Goal: Task Accomplishment & Management: Manage account settings

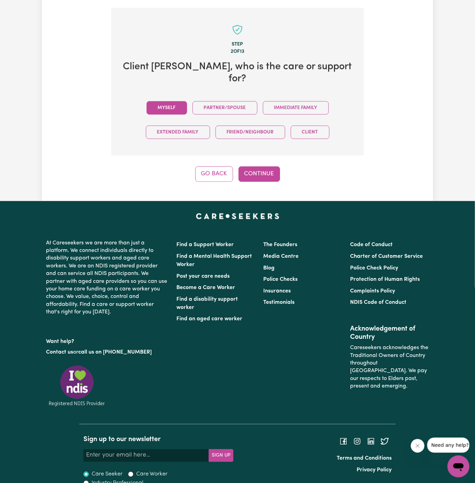
click at [163, 101] on button "Myself" at bounding box center [167, 107] width 40 height 13
click at [263, 166] on button "Continue" at bounding box center [259, 173] width 42 height 15
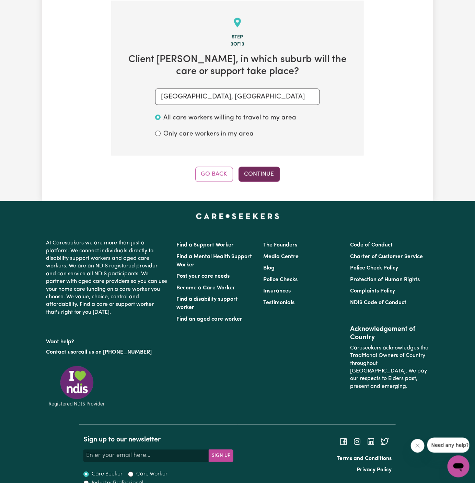
click at [272, 174] on button "Continue" at bounding box center [259, 174] width 42 height 15
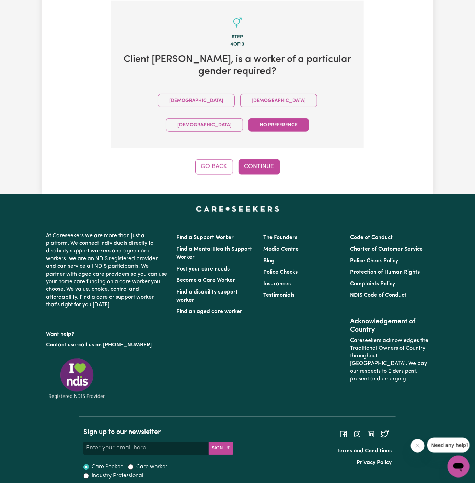
scroll to position [224, 0]
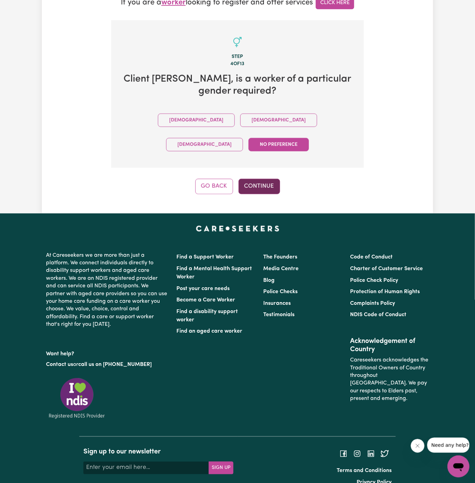
click at [263, 179] on button "Continue" at bounding box center [259, 186] width 42 height 15
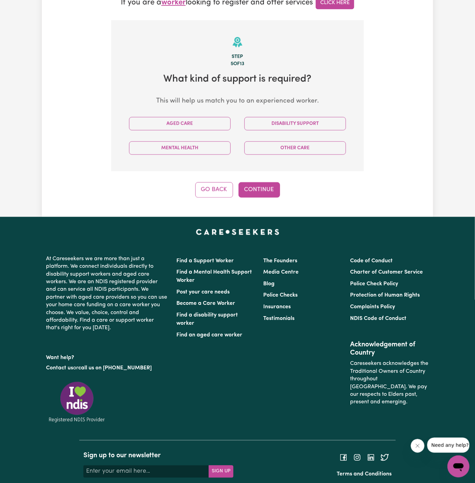
scroll to position [243, 0]
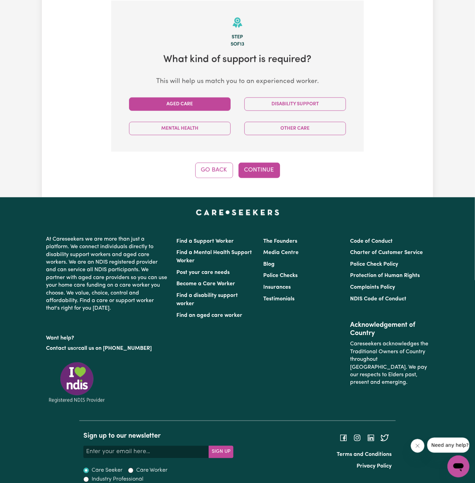
click at [207, 109] on button "Aged Care" at bounding box center [180, 103] width 102 height 13
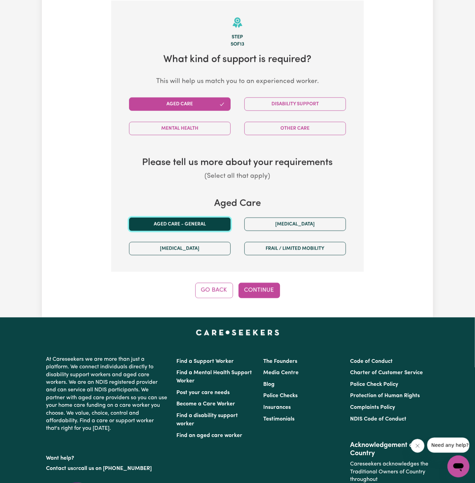
click at [184, 218] on button "Aged care - General" at bounding box center [180, 224] width 102 height 13
click at [249, 283] on button "Continue" at bounding box center [259, 290] width 42 height 15
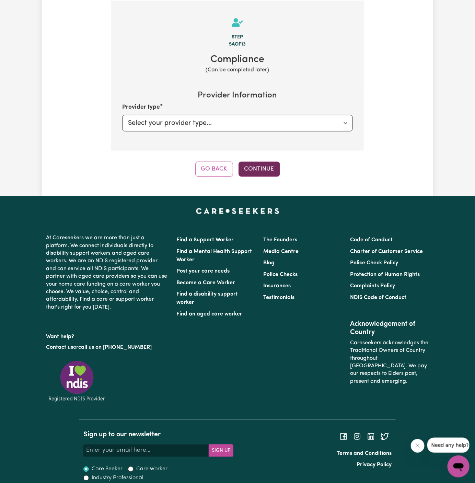
click at [266, 171] on button "Continue" at bounding box center [259, 169] width 42 height 15
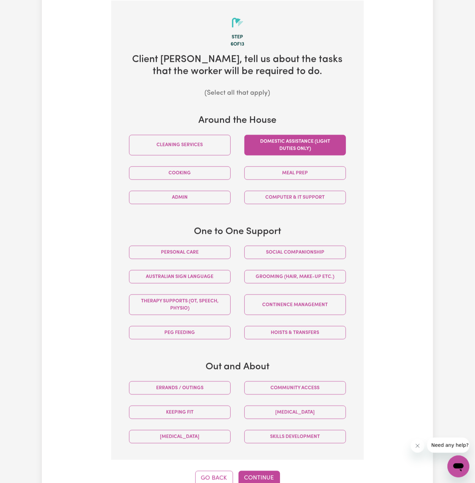
click at [312, 143] on button "Domestic assistance (light duties only)" at bounding box center [295, 145] width 102 height 21
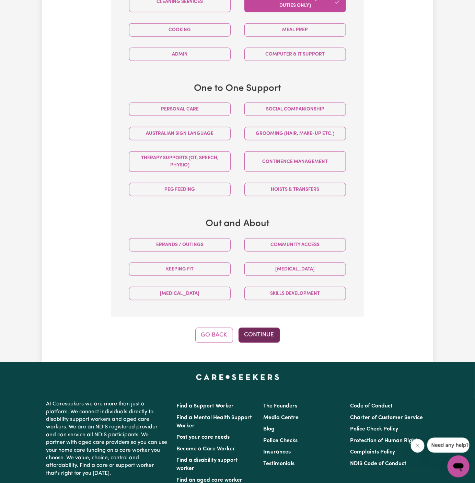
click at [265, 334] on button "Continue" at bounding box center [259, 335] width 42 height 15
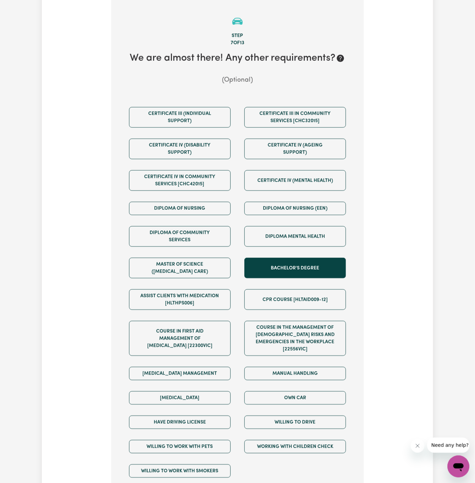
scroll to position [243, 0]
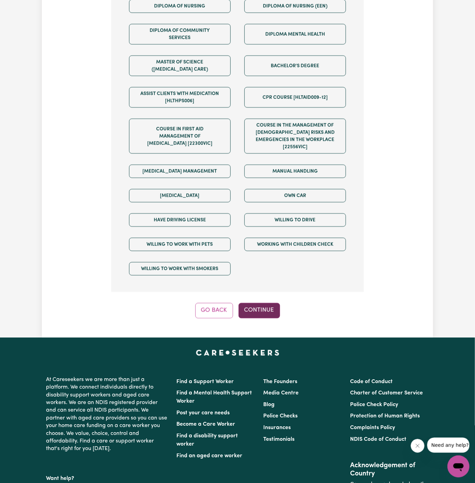
click at [263, 304] on button "Continue" at bounding box center [259, 310] width 42 height 15
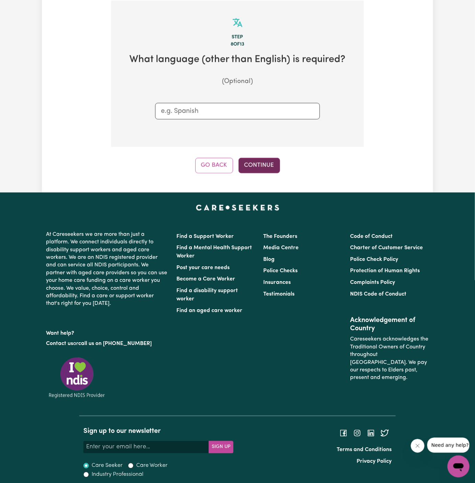
click at [264, 167] on button "Continue" at bounding box center [259, 165] width 42 height 15
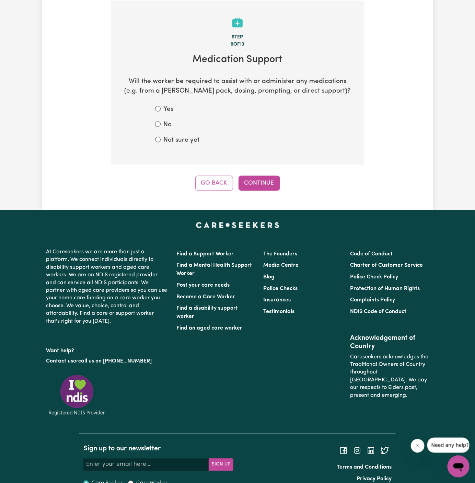
click at [170, 120] on label "No" at bounding box center [167, 125] width 8 height 10
click at [161, 121] on input "No" at bounding box center [157, 123] width 5 height 5
radio input "true"
click at [271, 181] on button "Continue" at bounding box center [259, 183] width 42 height 15
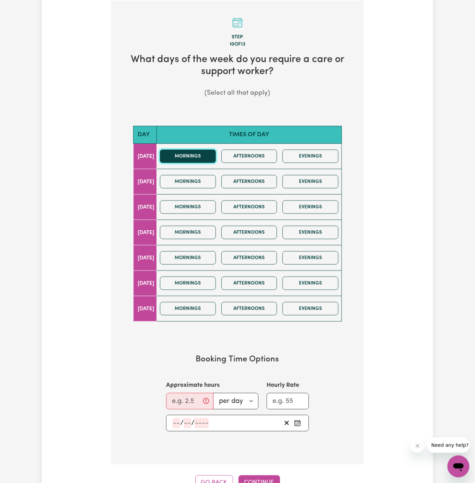
click at [201, 153] on button "Mornings" at bounding box center [188, 156] width 56 height 13
click at [187, 394] on input "Approximate hours" at bounding box center [189, 401] width 47 height 16
type input "1.5"
click at [179, 430] on section "Booking Time Options Approximate hours 1.5 per day per week Hourly Rate / /" at bounding box center [237, 392] width 231 height 98
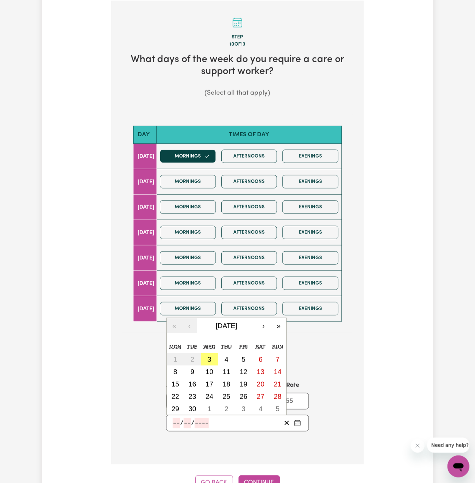
click at [179, 422] on input "number" at bounding box center [177, 423] width 8 height 10
click at [211, 358] on abbr "3" at bounding box center [210, 360] width 4 height 8
type input "2025-09-03"
type input "3"
type input "9"
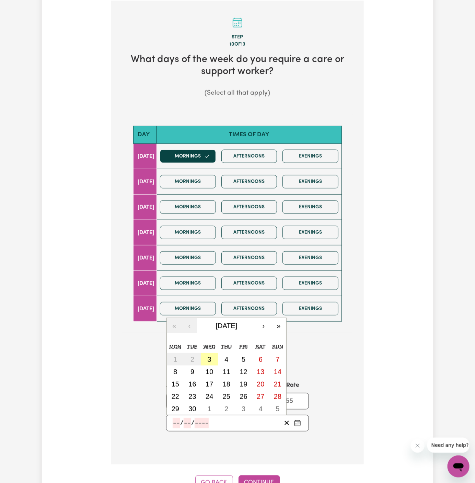
type input "2025"
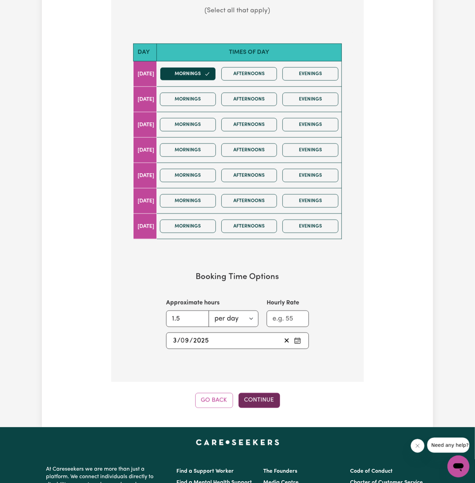
click at [259, 401] on button "Continue" at bounding box center [259, 400] width 42 height 15
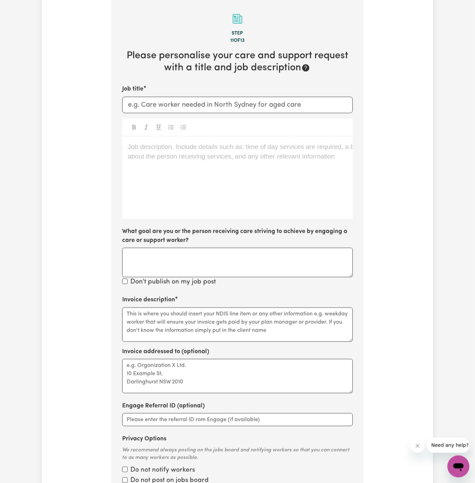
scroll to position [243, 0]
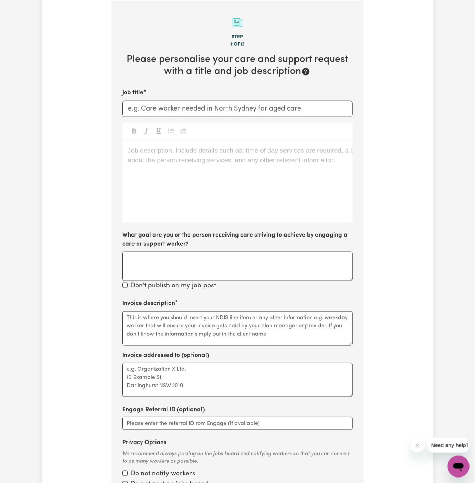
click at [220, 180] on div "Job description. Include details such as: time of day services are required, a …" at bounding box center [237, 181] width 231 height 82
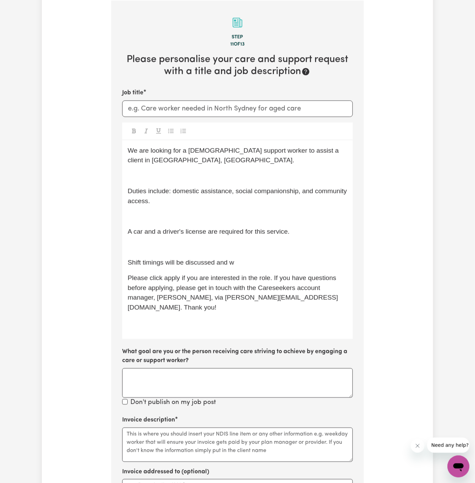
click at [203, 249] on p "﻿" at bounding box center [238, 247] width 220 height 10
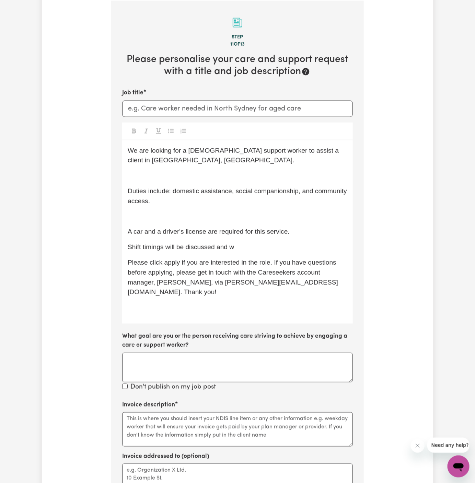
click at [208, 230] on span "A car and a driver's license are required for this service." at bounding box center [209, 231] width 162 height 7
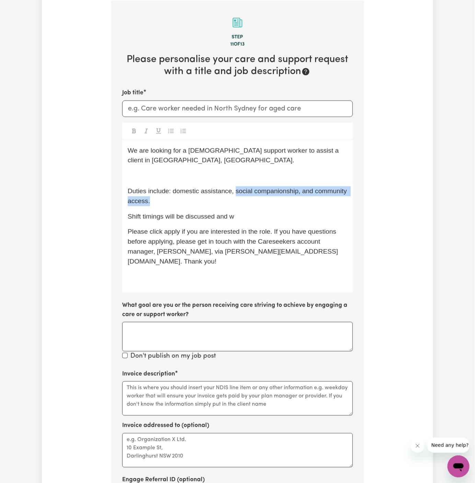
drag, startPoint x: 236, startPoint y: 190, endPoint x: 258, endPoint y: 204, distance: 26.1
click at [258, 204] on p "Duties include: domestic assistance, social companionship, and community access." at bounding box center [238, 196] width 220 height 20
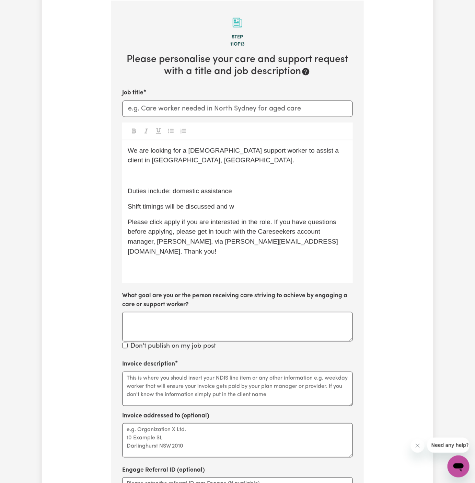
click at [233, 174] on p "﻿" at bounding box center [238, 176] width 220 height 10
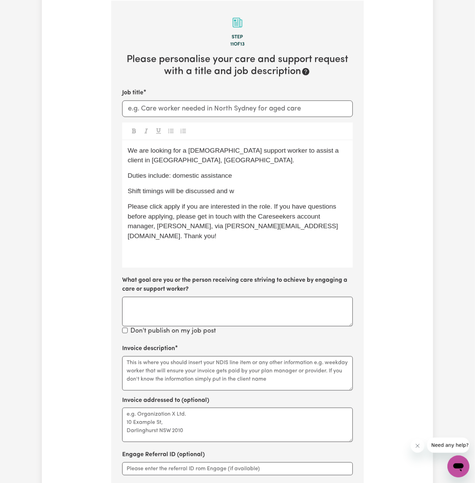
click at [201, 150] on span "We are looking for a female support worker to assist a client in Penrith, NSW." at bounding box center [234, 155] width 213 height 17
drag, startPoint x: 301, startPoint y: 151, endPoint x: 326, endPoint y: 150, distance: 25.4
click at [289, 150] on span "We are looking for a support worker to assist a client in Penrith, NSW." at bounding box center [209, 155] width 162 height 17
click at [263, 171] on p "Duties include: domestic assistance" at bounding box center [238, 176] width 220 height 10
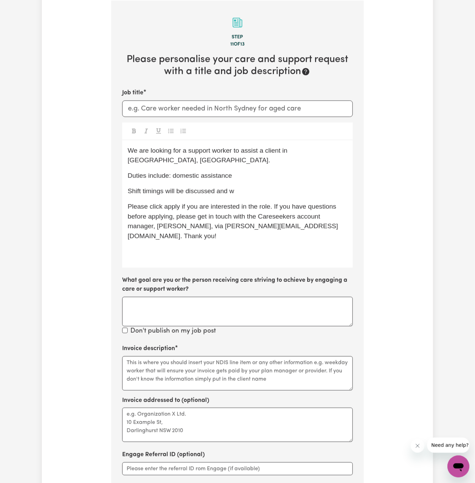
click at [259, 186] on p "Shift timings will be discussed and w" at bounding box center [238, 191] width 220 height 10
drag, startPoint x: 186, startPoint y: 183, endPoint x: 302, endPoint y: 180, distance: 116.7
click at [302, 186] on p "Shift timings will be discussed and" at bounding box center [238, 191] width 220 height 10
click at [307, 187] on span "Shift timings will be 1.5 hours fortnightly ( days/times to be doscussed)" at bounding box center [230, 190] width 205 height 7
click at [251, 187] on span "Shift timings will be 1.5 hours fortnightly ( days/times to be discussed)" at bounding box center [229, 190] width 203 height 7
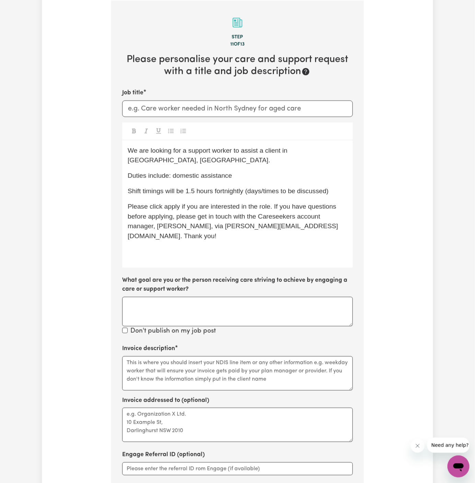
click at [168, 203] on span "Please click apply if you are interested in the role. If you have questions bef…" at bounding box center [233, 221] width 210 height 37
click at [187, 247] on p "﻿" at bounding box center [238, 252] width 220 height 10
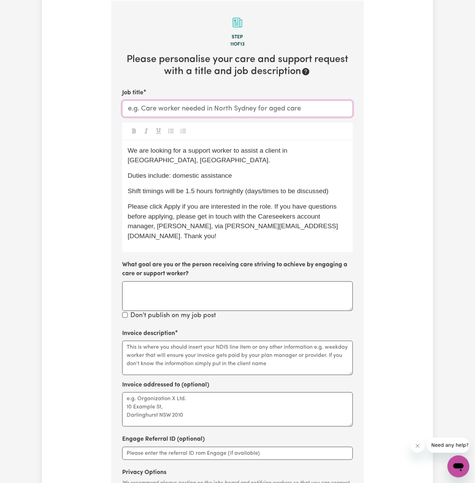
click at [171, 109] on input "Job title" at bounding box center [237, 109] width 231 height 16
click at [289, 152] on span "We are looking for a support worker to assist a client in Hornsby, NSW." at bounding box center [209, 155] width 162 height 17
drag, startPoint x: 289, startPoint y: 152, endPoint x: 325, endPoint y: 155, distance: 36.2
click at [325, 155] on div "We are looking for a support worker to assist a client in Hornsby, NSW. Duties …" at bounding box center [237, 196] width 231 height 112
copy span "Hornsby, NSW."
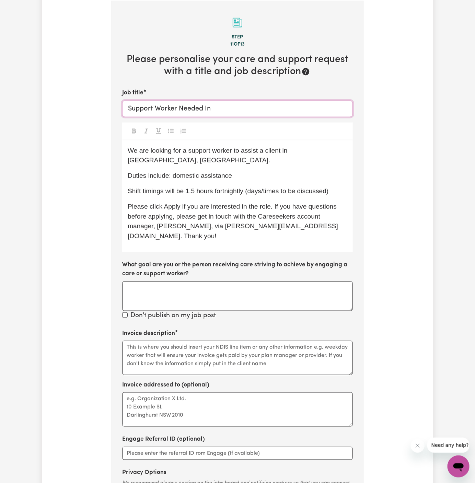
click at [262, 109] on input "Support Worker Needed In" at bounding box center [237, 109] width 231 height 16
paste input "Hornsby, NSW."
type input "Support Worker Needed In Hornsby, NSW"
click at [262, 150] on span "We are looking for a support worker to assist a client in Hornsby, NSW." at bounding box center [209, 155] width 162 height 17
click at [238, 341] on textarea "Invoice description" at bounding box center [237, 358] width 231 height 34
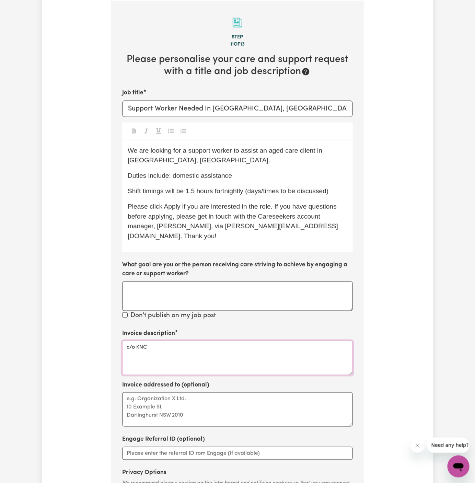
click at [130, 341] on textarea "c/o KNC" at bounding box center [237, 358] width 231 height 34
type textarea "c/o KNC"
click at [158, 392] on textarea "Invoice addressed to (optional)" at bounding box center [237, 409] width 231 height 34
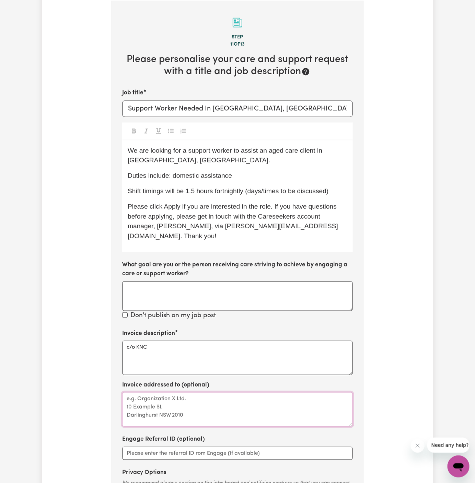
paste textarea "c/o KNC"
type textarea "c/o KNC"
click at [268, 179] on p "Duties include: domestic assistance" at bounding box center [238, 176] width 220 height 10
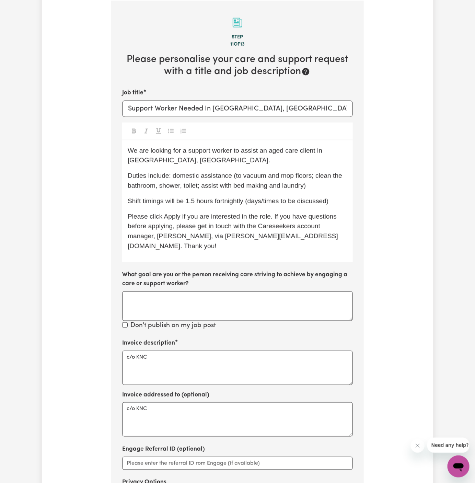
click at [241, 177] on span "Duties include: domestic assistance (to vacuum and mop floors; clean the bathro…" at bounding box center [236, 180] width 216 height 17
click at [324, 185] on p "Duties include: domestic assistance (vacuum and mop floors; clean the bathroom,…" at bounding box center [238, 181] width 220 height 20
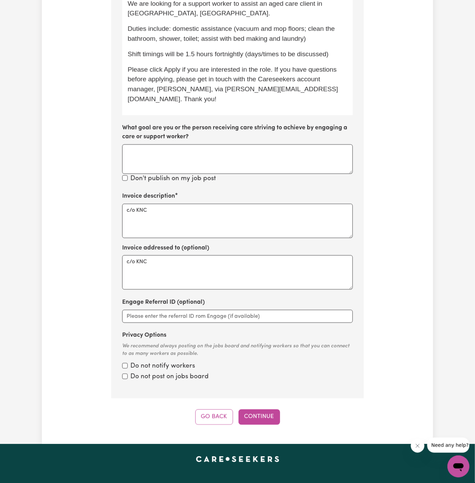
scroll to position [239, 0]
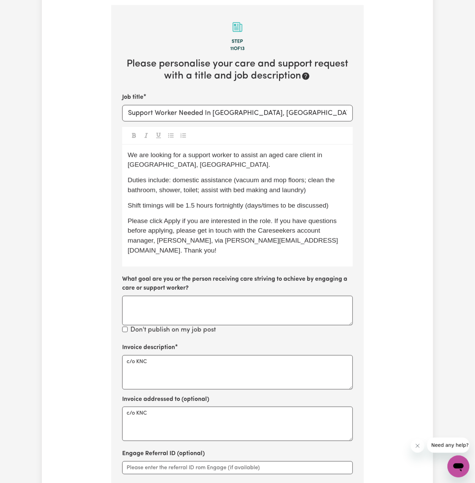
click at [327, 207] on span "Shift timings will be 1.5 hours fortnightly (days/times to be discussed)" at bounding box center [228, 205] width 201 height 7
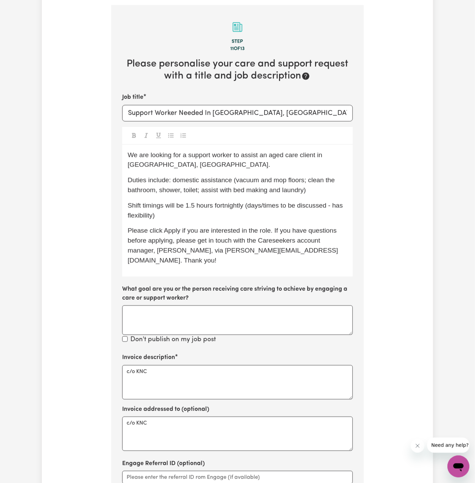
click at [356, 231] on section "Step 11 of 13 Please personalise your care and support request with a title and…" at bounding box center [237, 282] width 253 height 555
click at [224, 222] on div "We are looking for a support worker to assist an aged care client in Hornsby, N…" at bounding box center [237, 211] width 231 height 132
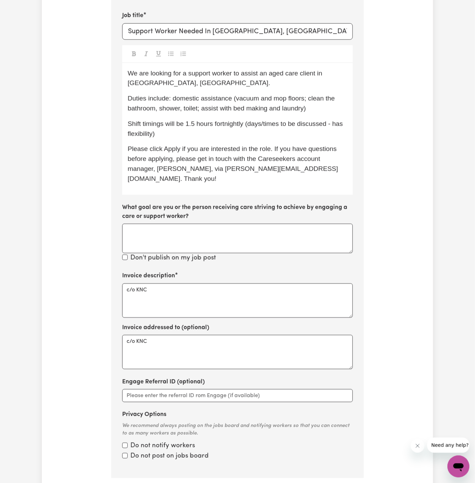
scroll to position [334, 0]
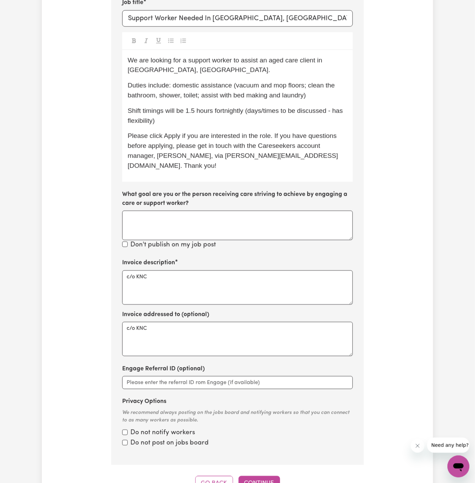
click at [209, 122] on p "Shift timings will be 1.5 hours fortnightly (days/times to be discussed - has f…" at bounding box center [238, 116] width 220 height 20
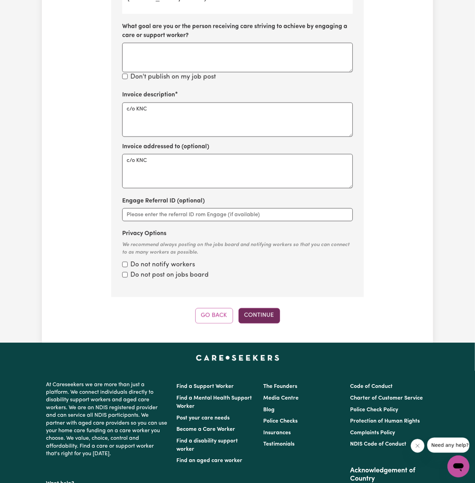
click at [258, 308] on button "Continue" at bounding box center [259, 315] width 42 height 15
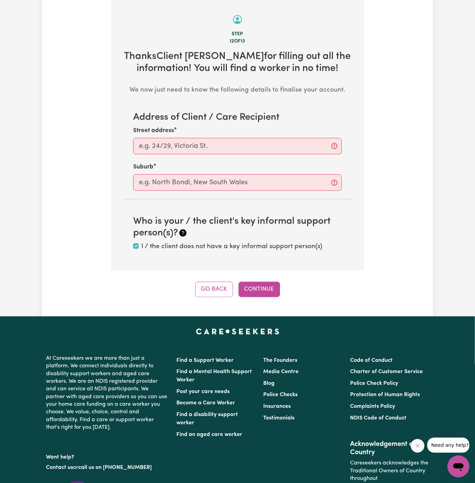
scroll to position [243, 0]
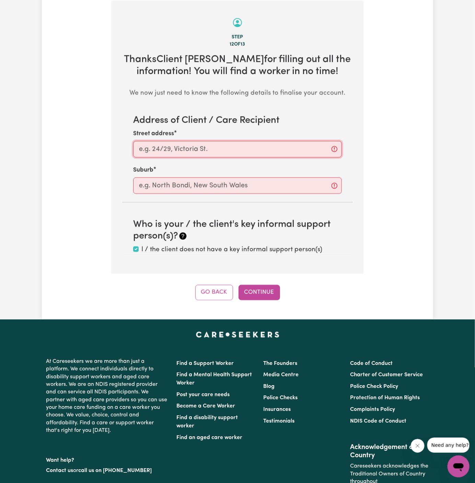
click at [230, 148] on input "Street address" at bounding box center [237, 149] width 209 height 16
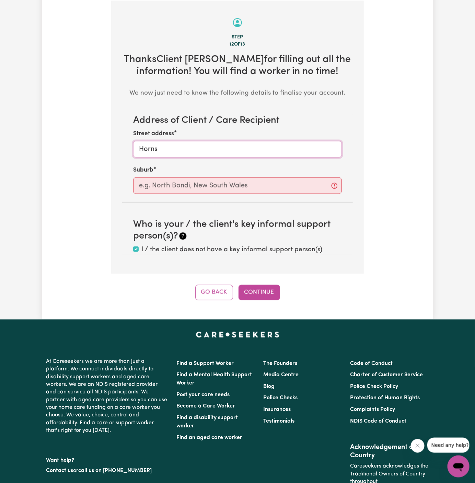
type input "Hornsby"
click at [232, 180] on input "text" at bounding box center [237, 185] width 209 height 16
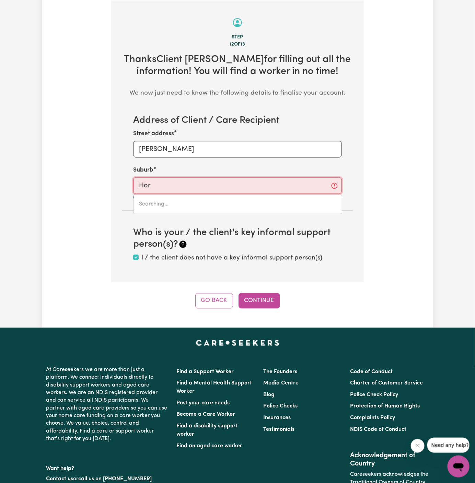
type input "Horn"
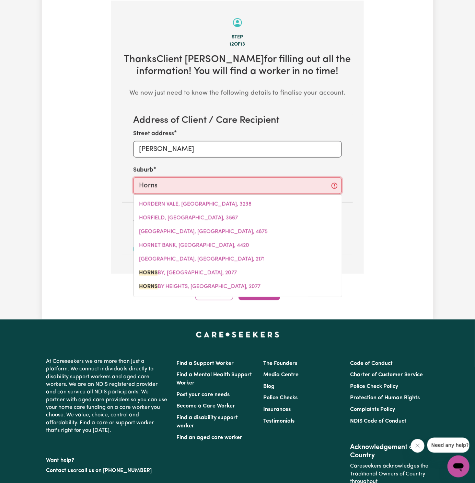
type input "Hornsb"
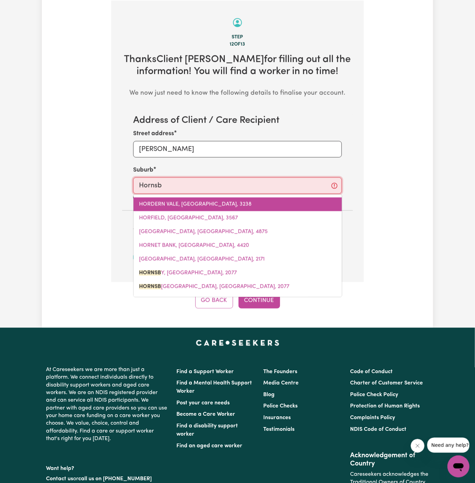
type input "HornsbY, New South Wales, 2077"
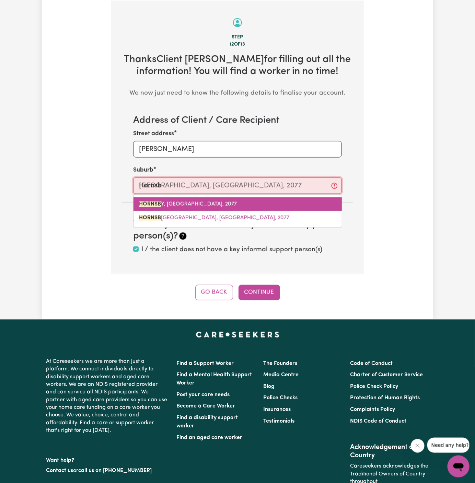
click at [183, 201] on span "HORNSB Y, New South Wales, 2077" at bounding box center [188, 203] width 98 height 5
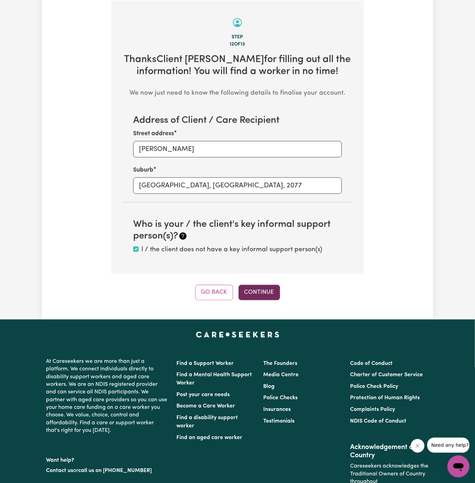
click at [260, 292] on button "Continue" at bounding box center [259, 292] width 42 height 15
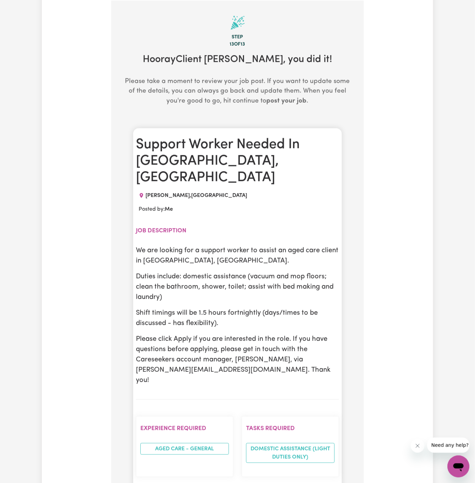
scroll to position [299, 0]
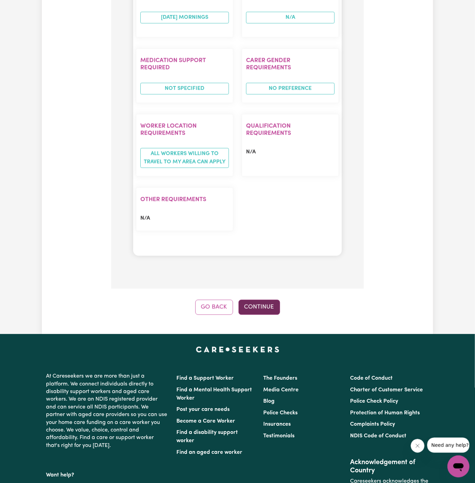
click at [257, 300] on button "Continue" at bounding box center [259, 307] width 42 height 15
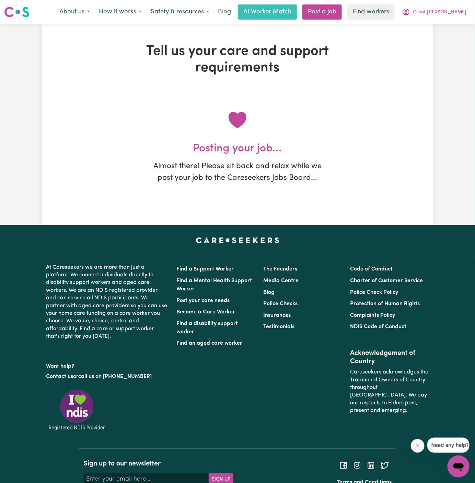
scroll to position [0, 0]
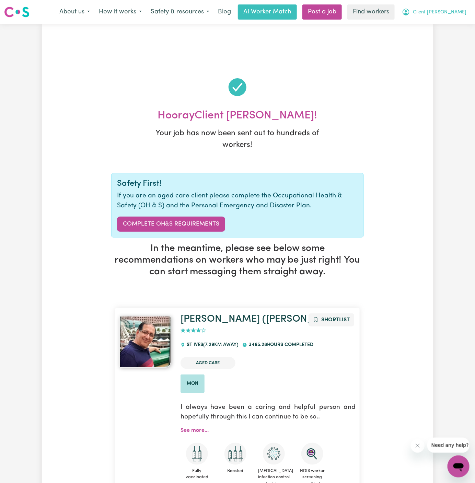
click at [460, 11] on span "Client [PERSON_NAME]" at bounding box center [440, 13] width 54 height 8
click at [450, 28] on link "My Dashboard" at bounding box center [443, 26] width 54 height 13
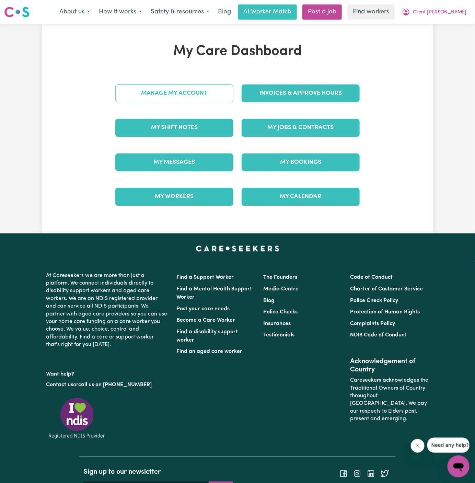
click at [203, 94] on link "Manage My Account" at bounding box center [174, 93] width 118 height 18
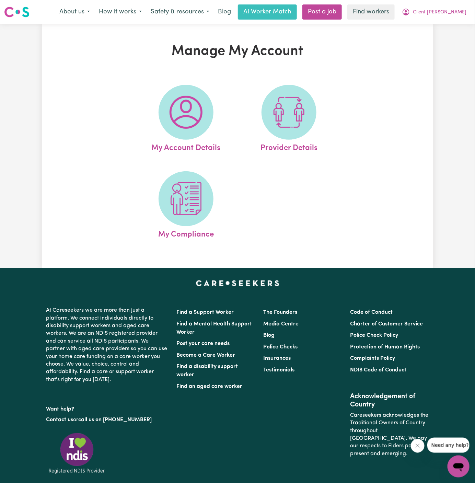
click at [203, 100] on span at bounding box center [186, 112] width 55 height 55
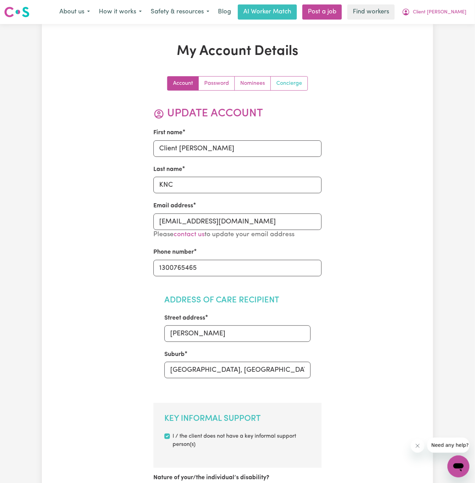
click at [299, 83] on link "Concierge" at bounding box center [289, 84] width 37 height 14
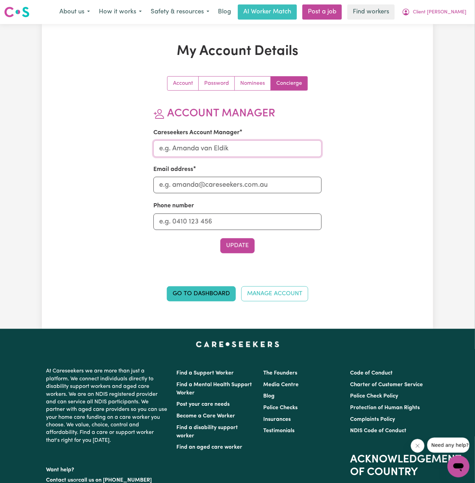
click at [242, 150] on input "Careseekers Account Manager" at bounding box center [237, 148] width 168 height 16
type input "Annie"
click at [242, 190] on input "Email address" at bounding box center [237, 185] width 168 height 16
click at [245, 223] on input "Phone number" at bounding box center [237, 221] width 168 height 16
click at [216, 180] on input "a" at bounding box center [237, 185] width 168 height 16
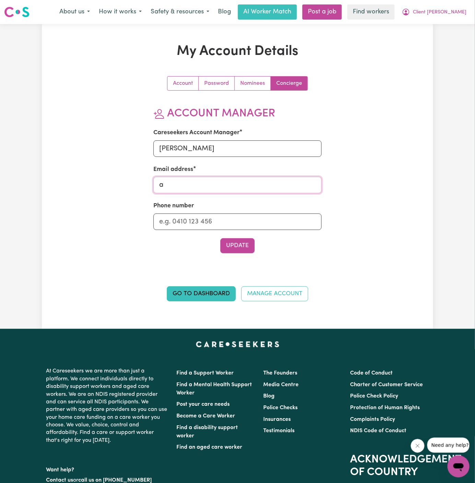
type input "annie@careseekers.com.au"
click at [227, 210] on div "Phone number" at bounding box center [237, 215] width 168 height 28
click at [227, 212] on div "Phone number" at bounding box center [237, 215] width 168 height 28
click at [234, 226] on input "Phone number" at bounding box center [237, 221] width 168 height 16
type input "1300765465"
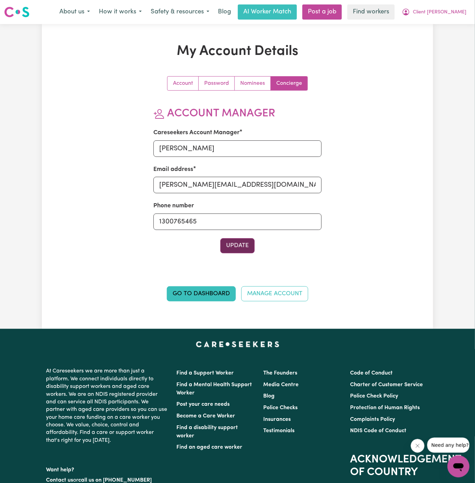
click at [239, 245] on button "Update" at bounding box center [237, 245] width 34 height 15
click at [456, 9] on span "Client [PERSON_NAME]" at bounding box center [440, 13] width 54 height 8
click at [452, 25] on link "My Dashboard" at bounding box center [443, 26] width 54 height 13
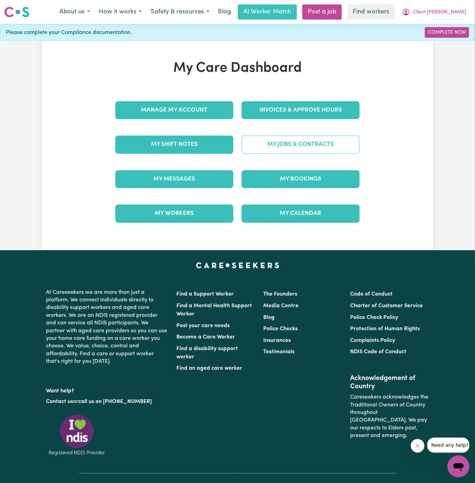
click at [321, 147] on link "My Jobs & Contracts" at bounding box center [301, 145] width 118 height 18
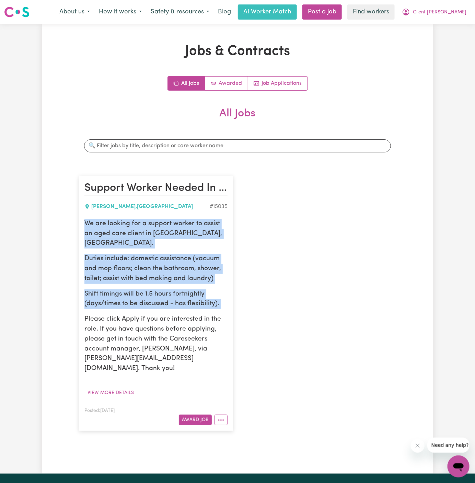
drag, startPoint x: 96, startPoint y: 225, endPoint x: 220, endPoint y: 299, distance: 144.0
click at [220, 299] on div "We are looking for a support worker to assist an aged care client in Hornsby, N…" at bounding box center [155, 296] width 143 height 155
copy div "We are looking for a support worker to assist an aged care client in Hornsby, N…"
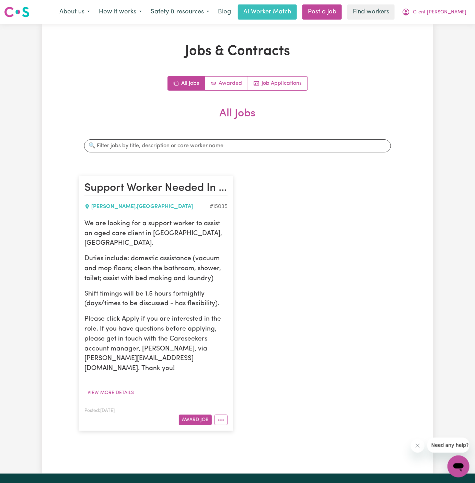
click at [218, 289] on p "Shift timings will be 1.5 hours fortnightly (days/times to be discussed - has f…" at bounding box center [155, 299] width 143 height 20
click at [456, 15] on span "Client [PERSON_NAME]" at bounding box center [440, 13] width 54 height 8
click at [455, 22] on link "My Dashboard" at bounding box center [443, 26] width 54 height 13
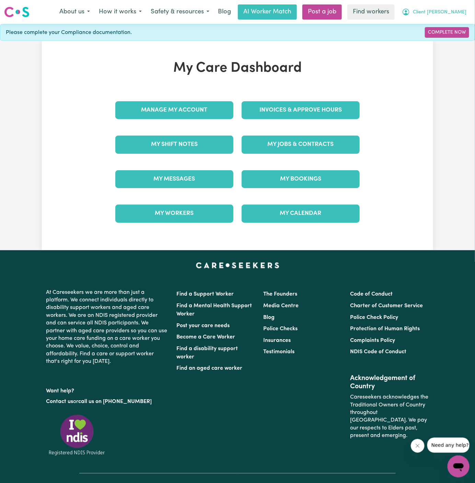
click at [456, 11] on span "Client [PERSON_NAME]" at bounding box center [440, 13] width 54 height 8
click at [452, 42] on link "Logout" at bounding box center [443, 39] width 54 height 13
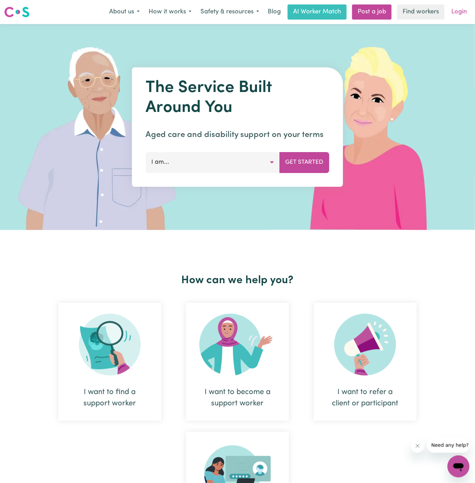
click at [456, 15] on link "Login" at bounding box center [459, 11] width 24 height 15
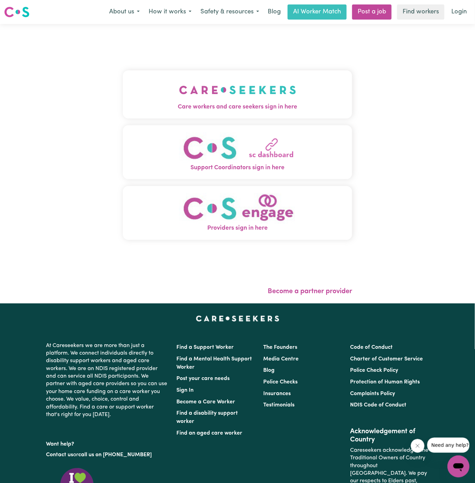
click at [260, 100] on img "Care workers and care seekers sign in here" at bounding box center [237, 89] width 117 height 25
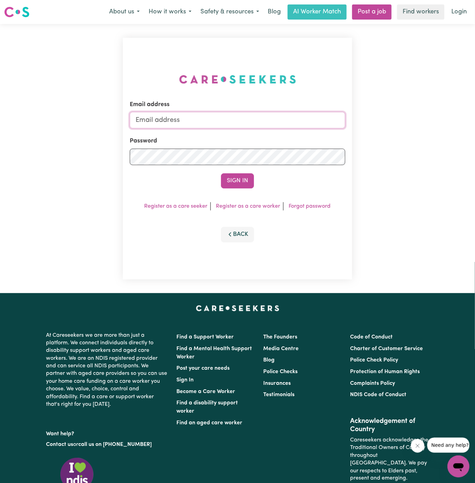
type input "dyan@careseekers.com.au"
click at [375, 12] on link "Post a job" at bounding box center [371, 11] width 39 height 15
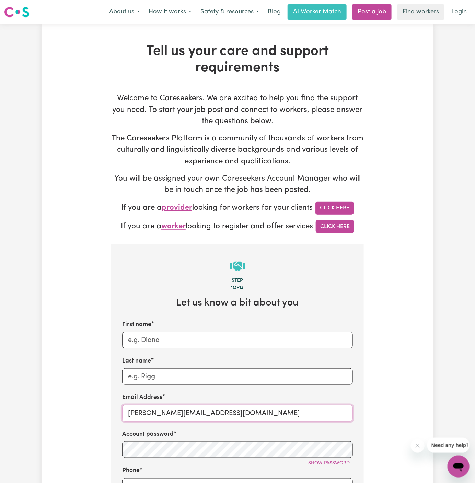
drag, startPoint x: 146, startPoint y: 412, endPoint x: 304, endPoint y: 408, distance: 157.6
click at [304, 408] on input "dyan@careseekers.com.au" at bounding box center [237, 413] width 231 height 16
click at [202, 413] on input "dyan@careseekers.com.au" at bounding box center [237, 413] width 231 height 16
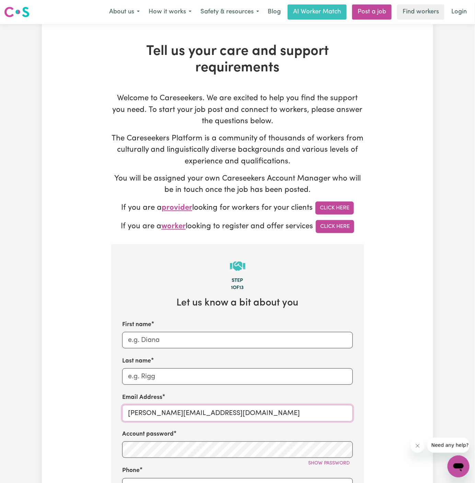
paste input "IhjazBaroudiTWC"
drag, startPoint x: 168, startPoint y: 414, endPoint x: 119, endPoint y: 410, distance: 48.9
type input "IhjazBaroudiTWC@careseekers.com.au"
click at [163, 337] on input "First name" at bounding box center [237, 340] width 231 height 16
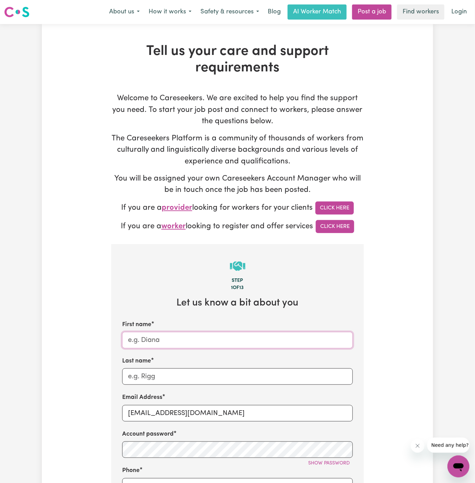
paste input "IhjazBaroudi"
click at [144, 340] on input "IhjazBaroudi" at bounding box center [237, 340] width 231 height 16
click at [148, 340] on input "Ihjaz Baroudi" at bounding box center [237, 340] width 231 height 16
type input "Ihjaz"
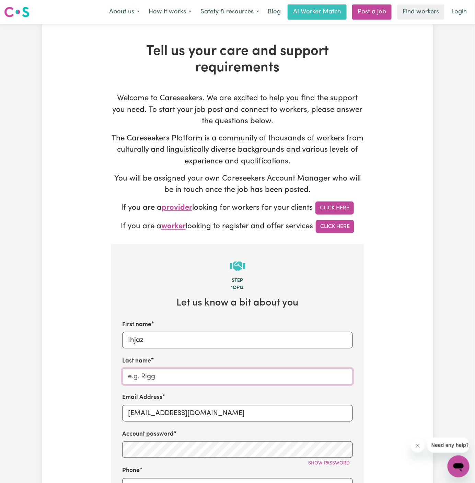
click at [165, 381] on input "Last name" at bounding box center [237, 376] width 231 height 16
paste input "Baroudi"
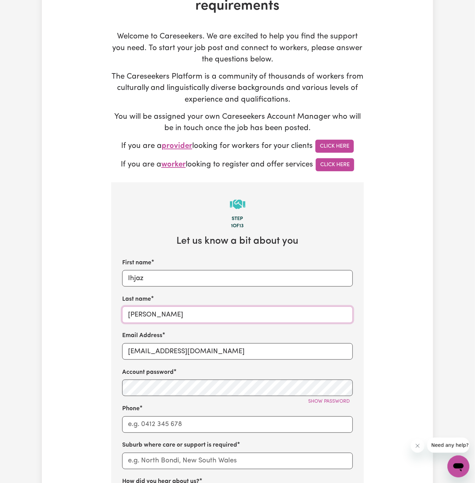
scroll to position [136, 0]
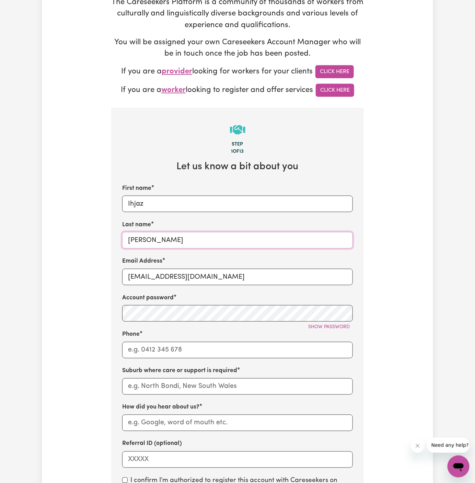
type input "Baroudi"
click at [157, 344] on input "Phone" at bounding box center [237, 350] width 231 height 16
type input "1300765465"
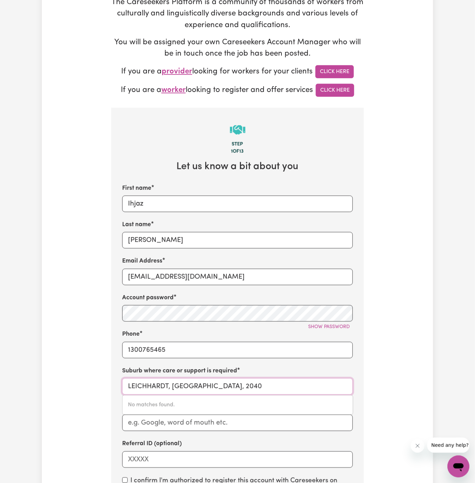
click at [219, 384] on input "LEICHHARDT, New South Wales, 2040" at bounding box center [237, 386] width 231 height 16
paste input "Plympton"
type input "Plympton"
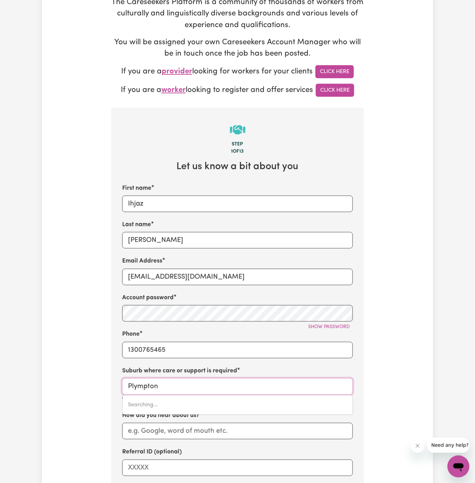
type input "Plympton, South Australia, 5038"
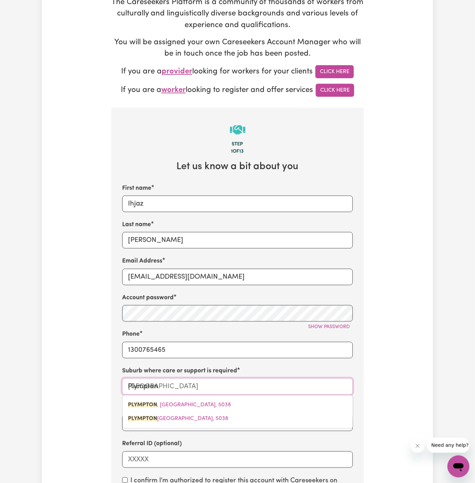
click at [213, 404] on span "PLYMPTON , South Australia, 5038" at bounding box center [179, 404] width 103 height 5
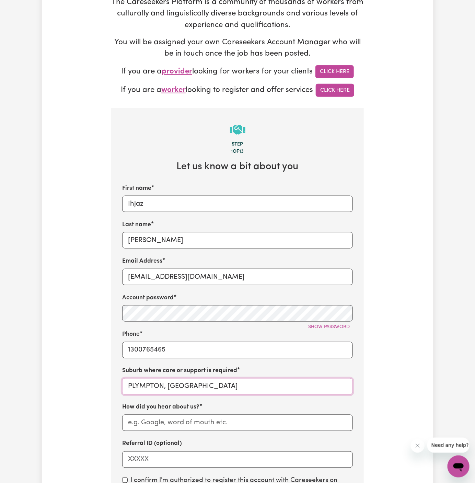
type input "PLYMPTON, South Australia, 5038"
click at [194, 387] on input "PLYMPTON, South Australia" at bounding box center [237, 386] width 231 height 16
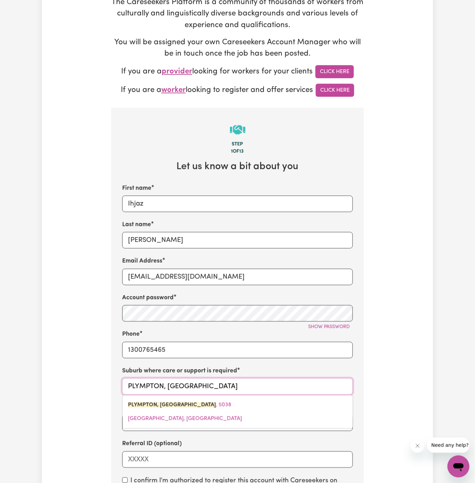
click at [194, 387] on input "PLYMPTON, South Australia" at bounding box center [237, 386] width 231 height 16
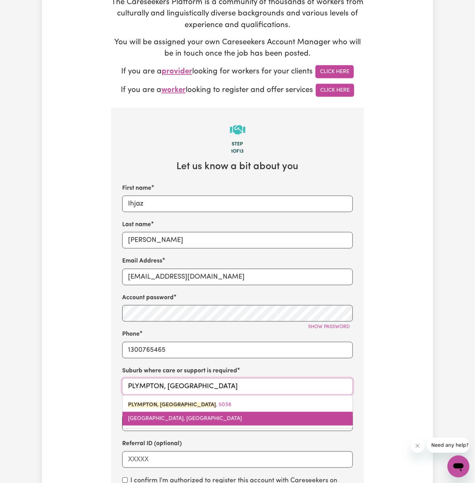
click at [181, 423] on link "PLYMPTON PARK, South Australia, 5038" at bounding box center [238, 419] width 230 height 14
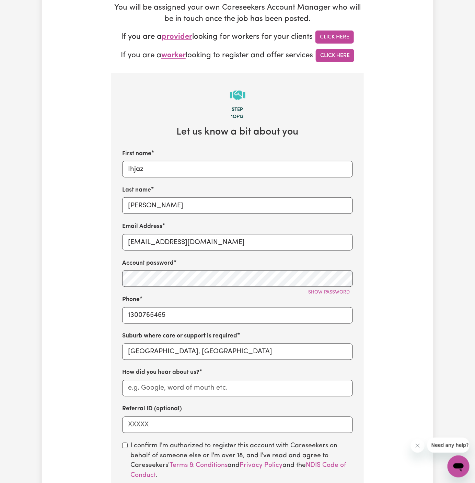
scroll to position [189, 0]
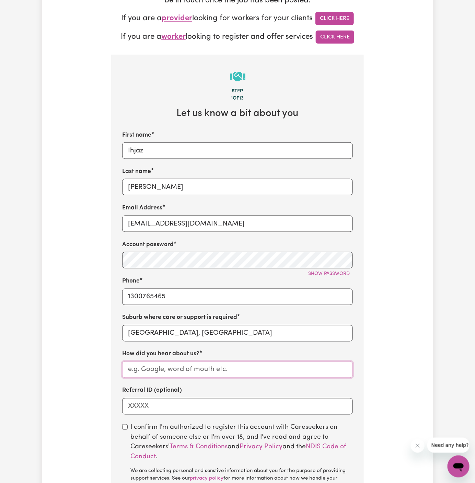
click at [196, 371] on input "How did you hear about us?" at bounding box center [237, 369] width 231 height 16
paste input "Together We Can"
type input "Together We Can"
click at [125, 426] on input "checkbox" at bounding box center [124, 426] width 5 height 5
checkbox input "true"
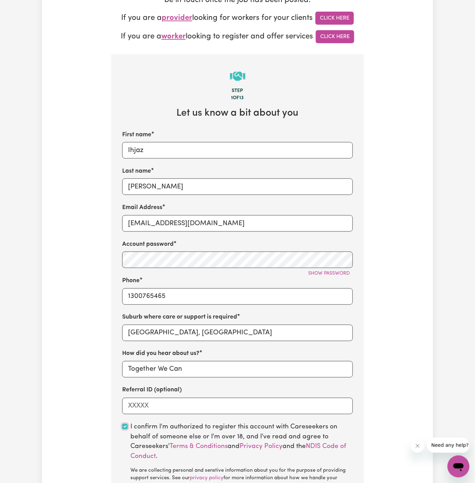
scroll to position [302, 0]
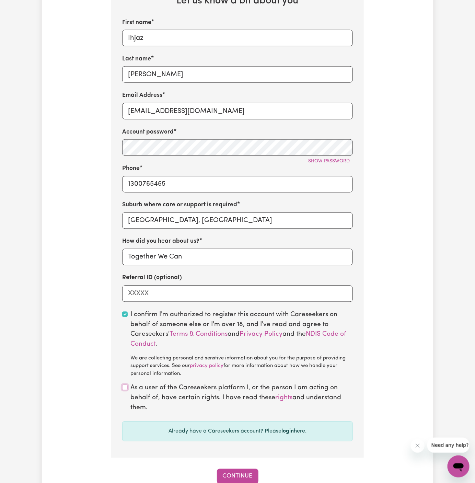
click at [125, 388] on input "checkbox" at bounding box center [124, 387] width 5 height 5
checkbox input "true"
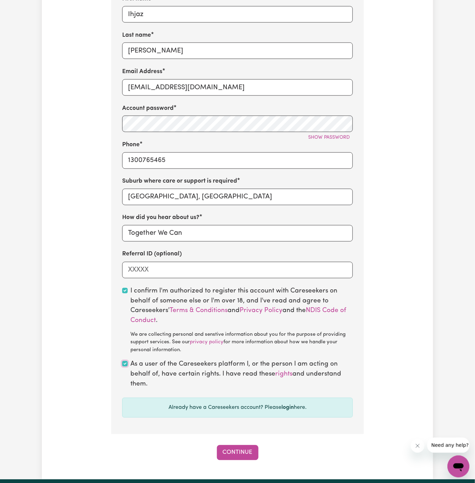
scroll to position [388, 0]
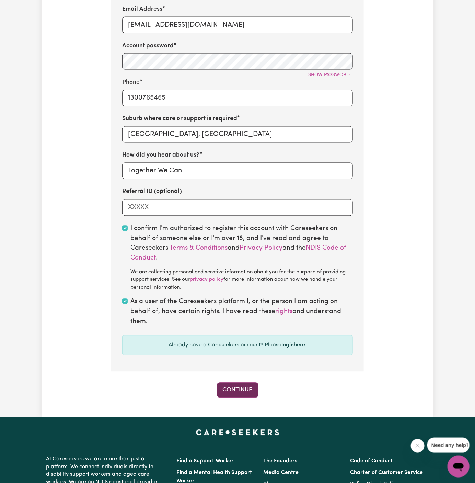
click at [247, 387] on button "Continue" at bounding box center [238, 390] width 42 height 15
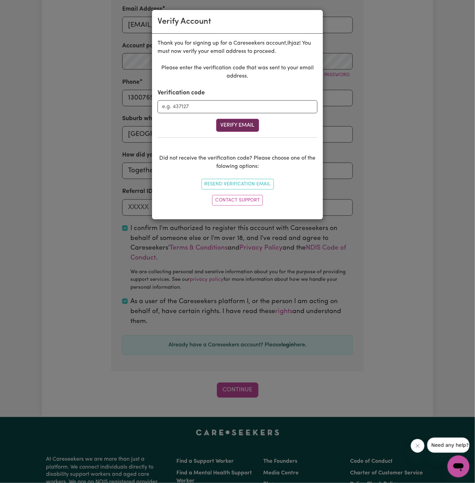
click at [220, 119] on button "Verify Email" at bounding box center [237, 125] width 43 height 13
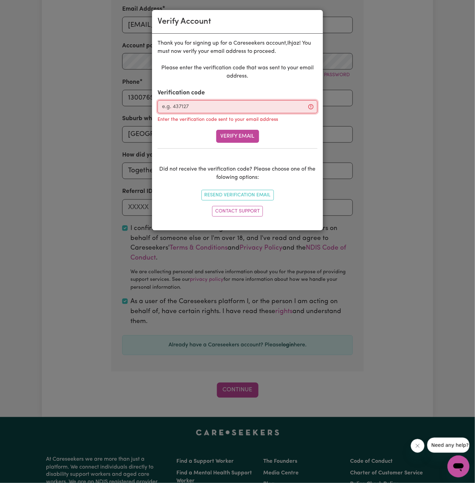
click at [218, 105] on input "Verification code" at bounding box center [238, 106] width 160 height 13
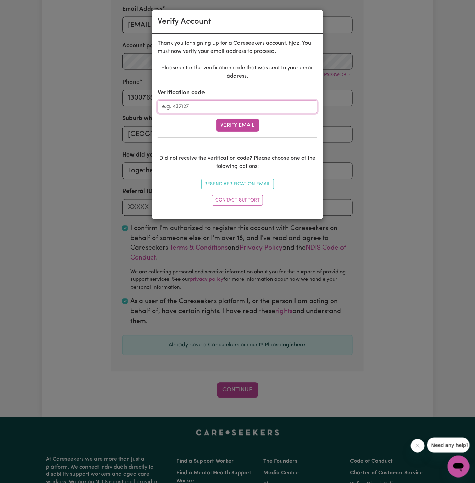
paste input "747358"
type input "747358"
click at [235, 127] on button "Verify Email" at bounding box center [237, 125] width 43 height 13
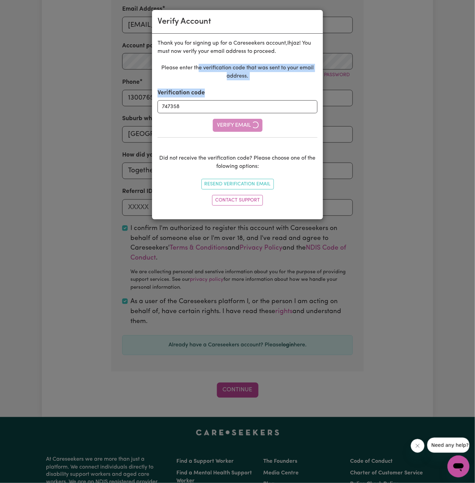
click at [129, 25] on div "Verify Account Thank you for signing up for a Careseekers account, Ihjaz ! You …" at bounding box center [237, 241] width 475 height 483
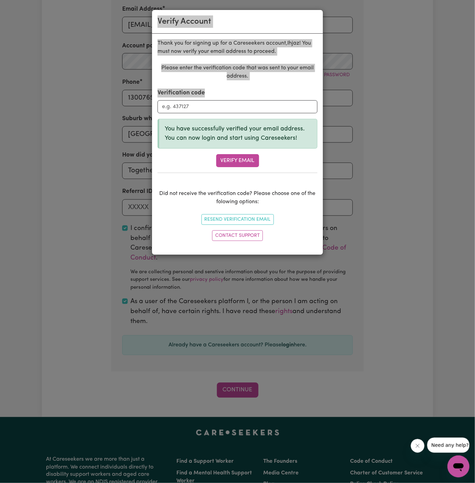
scroll to position [236, 0]
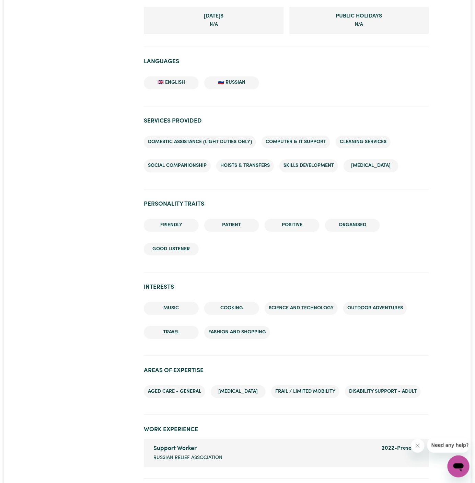
scroll to position [476, 0]
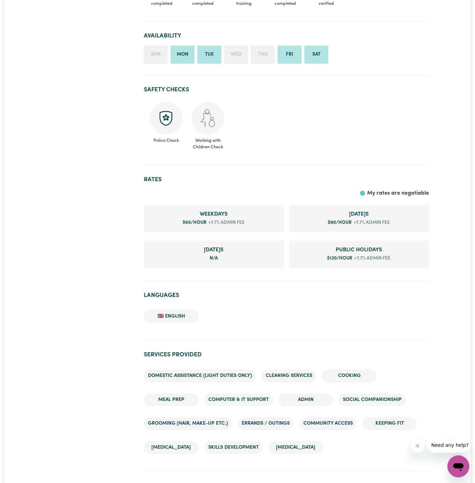
scroll to position [474, 0]
